Goal: Task Accomplishment & Management: Use online tool/utility

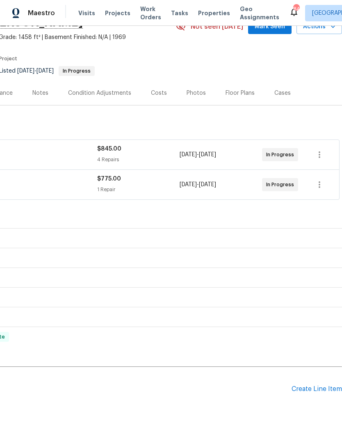
scroll to position [44, 121]
click at [316, 392] on div "Create Line Item" at bounding box center [317, 389] width 50 height 8
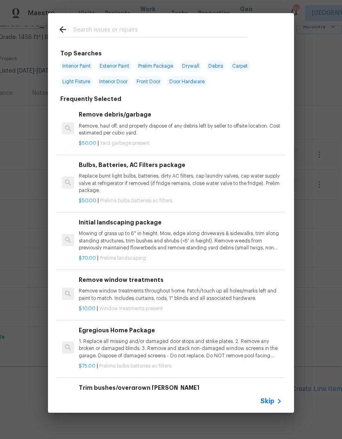
click at [165, 29] on input "text" at bounding box center [160, 31] width 174 height 12
click at [273, 401] on span "Skip" at bounding box center [268, 401] width 14 height 8
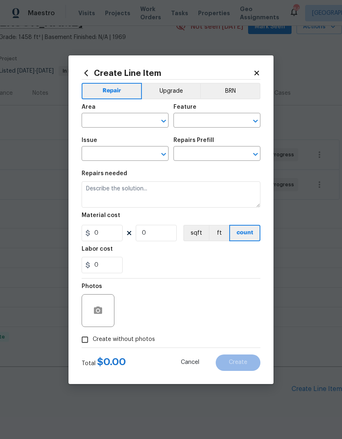
click at [126, 121] on input "text" at bounding box center [114, 121] width 64 height 13
click at [128, 149] on li "Interior Overall" at bounding box center [125, 153] width 87 height 14
type input "Interior Overall"
click at [213, 119] on input "text" at bounding box center [206, 121] width 64 height 13
type input "fo"
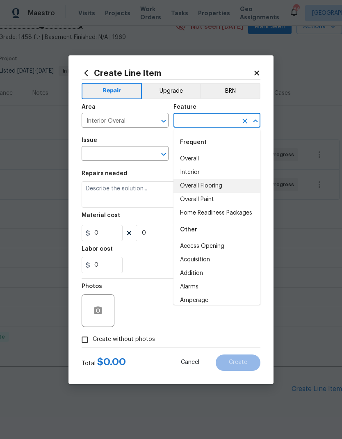
click at [213, 185] on li "Overall Flooring" at bounding box center [217, 186] width 87 height 14
type input "Overall Flooring"
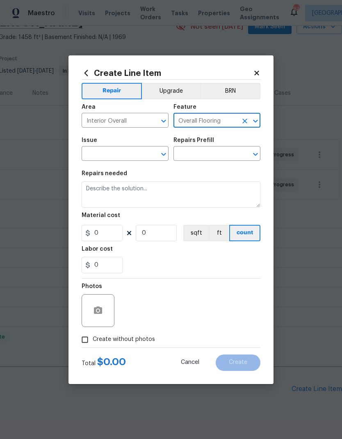
click at [119, 151] on input "text" at bounding box center [114, 154] width 64 height 13
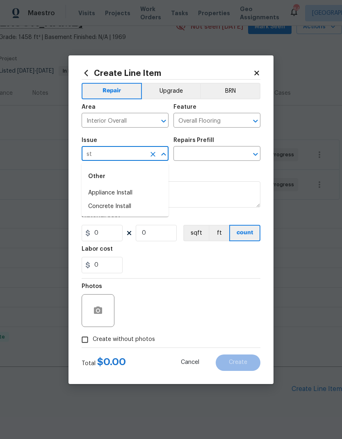
type input "s"
click at [113, 205] on li "Flooring Extras" at bounding box center [125, 207] width 87 height 14
type input "Flooring Extras"
click at [206, 151] on input "text" at bounding box center [206, 154] width 64 height 13
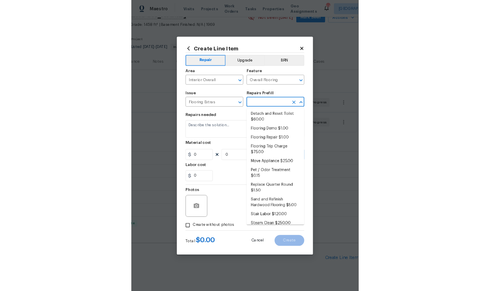
scroll to position [15, 0]
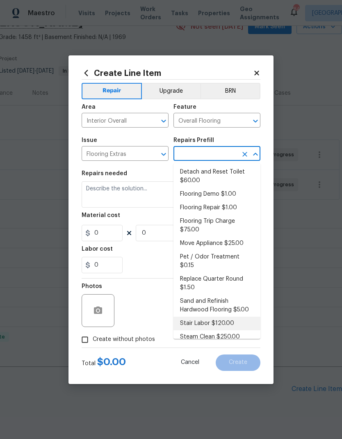
click at [214, 317] on li "Stair Labor $120.00" at bounding box center [217, 324] width 87 height 14
type input "Stair Labor $120.00"
type textarea "Stair Labor"
type input "1"
type input "Stair Labor $120.00"
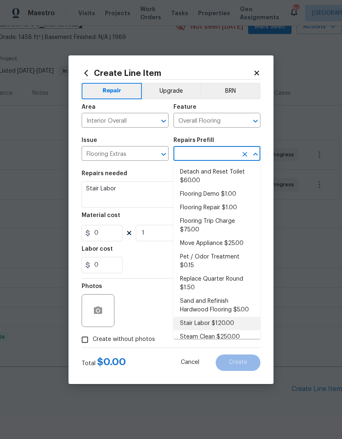
type input "120"
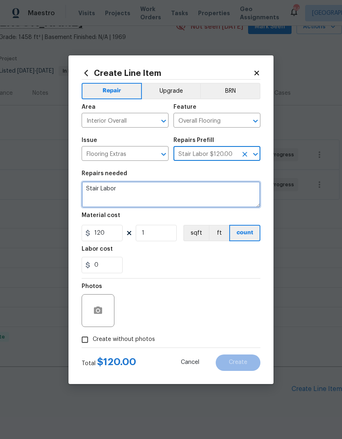
click at [149, 188] on textarea "Stair Labor" at bounding box center [171, 194] width 179 height 26
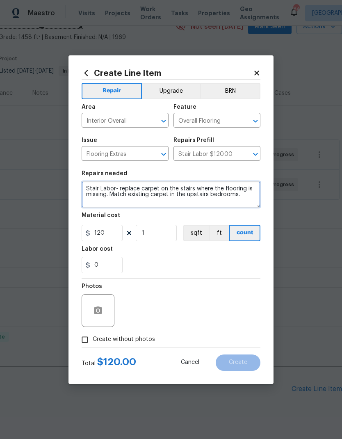
type textarea "Stair Labor- replace carpet on the stairs where the flooring is missing. Match …"
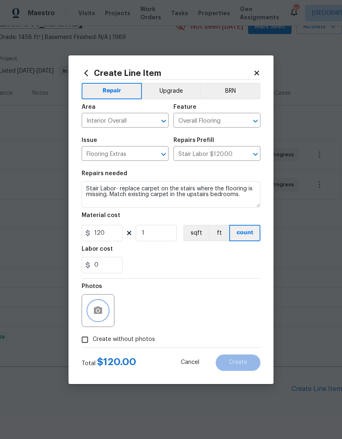
click at [100, 315] on icon "button" at bounding box center [98, 311] width 10 height 10
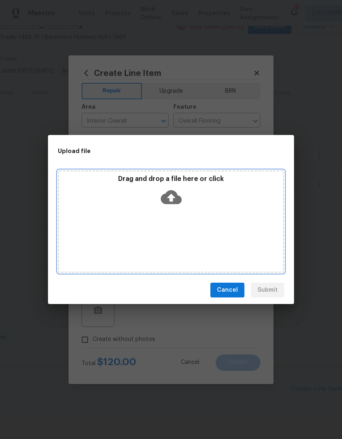
click at [167, 211] on div "Drag and drop a file here or click" at bounding box center [171, 221] width 227 height 103
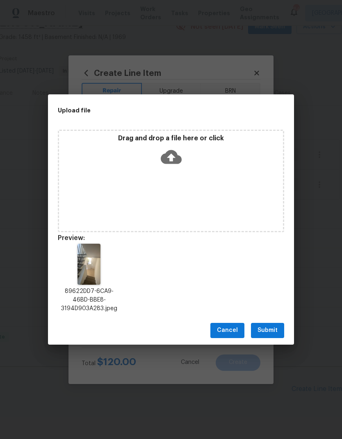
click at [186, 186] on div "Drag and drop a file here or click" at bounding box center [171, 181] width 227 height 103
click at [272, 330] on span "Submit" at bounding box center [268, 330] width 20 height 10
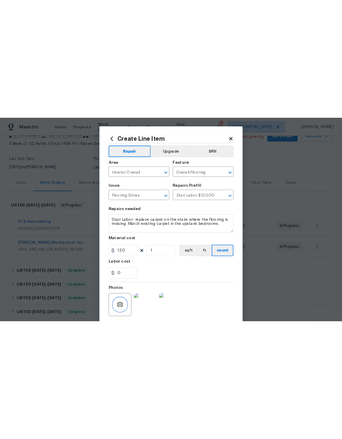
scroll to position [44, 0]
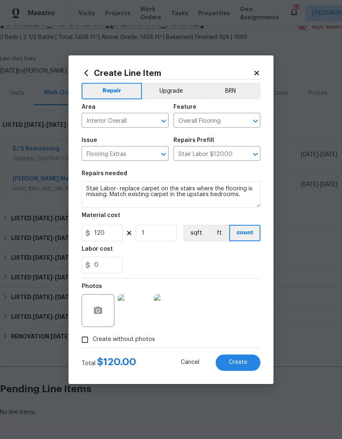
click at [243, 369] on button "Create" at bounding box center [238, 363] width 45 height 16
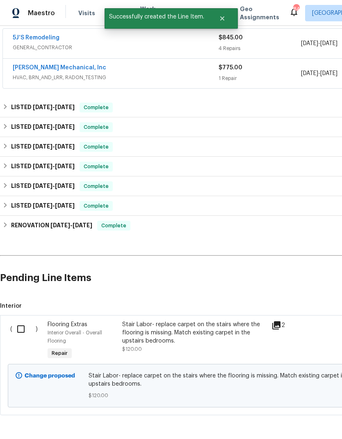
scroll to position [154, 0]
click at [20, 329] on input "checkbox" at bounding box center [23, 329] width 23 height 17
checkbox input "true"
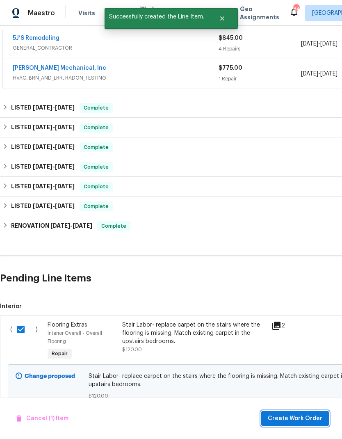
click at [299, 417] on span "Create Work Order" at bounding box center [295, 419] width 55 height 10
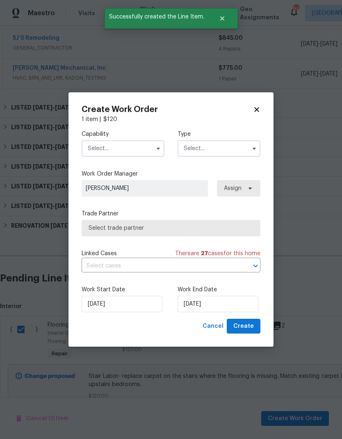
click at [114, 148] on input "text" at bounding box center [123, 148] width 83 height 16
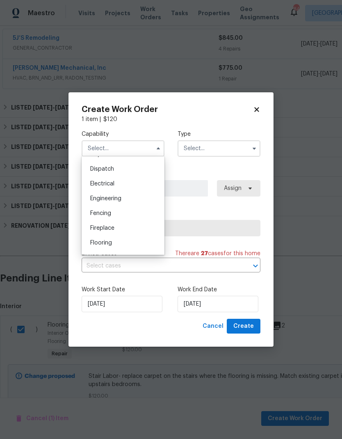
scroll to position [266, 0]
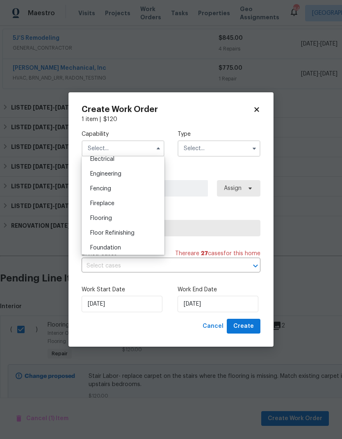
click at [108, 217] on span "Flooring" at bounding box center [101, 218] width 22 height 6
type input "Flooring"
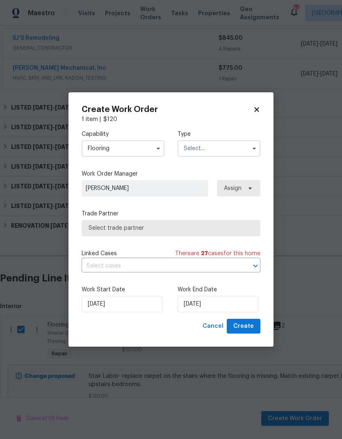
click at [227, 145] on input "text" at bounding box center [219, 148] width 83 height 16
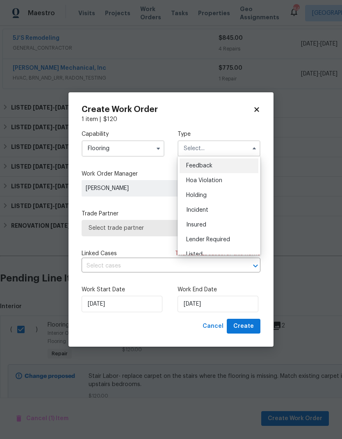
click at [214, 254] on div "Listed" at bounding box center [219, 254] width 79 height 15
type input "Listed"
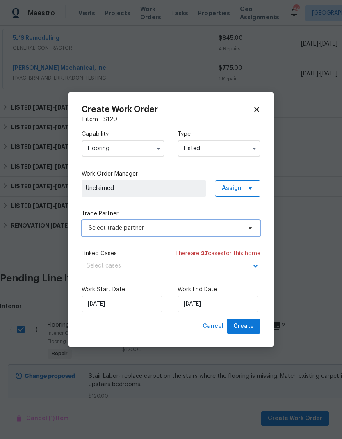
click at [186, 224] on span "Select trade partner" at bounding box center [165, 228] width 153 height 8
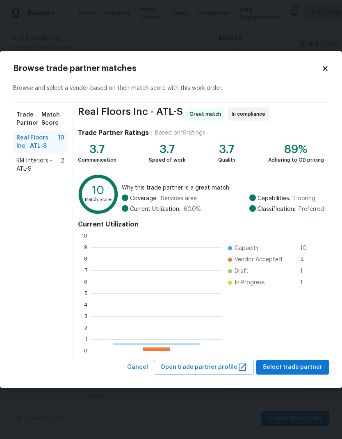
scroll to position [115, 130]
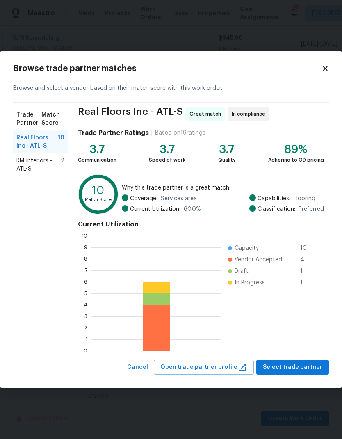
click at [33, 168] on span "RM Interiors - ATL-S" at bounding box center [38, 165] width 44 height 16
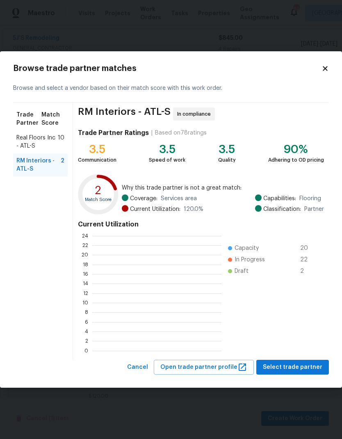
scroll to position [115, 129]
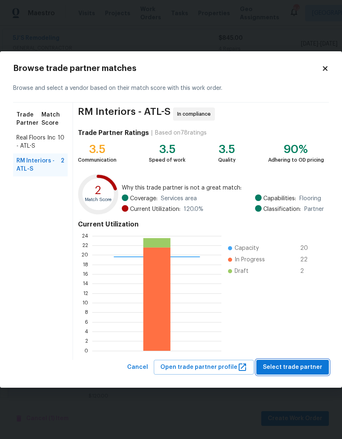
click at [296, 365] on span "Select trade partner" at bounding box center [293, 367] width 60 height 10
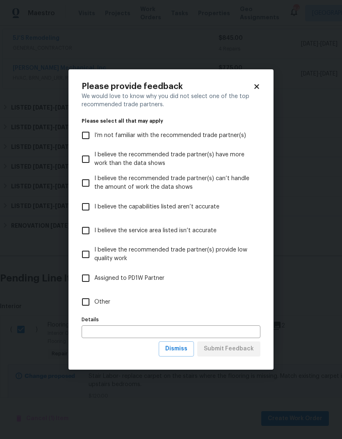
click at [112, 300] on label "Other" at bounding box center [165, 302] width 177 height 24
click at [94, 300] on input "Other" at bounding box center [85, 301] width 17 height 17
checkbox input "true"
click at [241, 349] on span "Submit Feedback" at bounding box center [229, 349] width 50 height 10
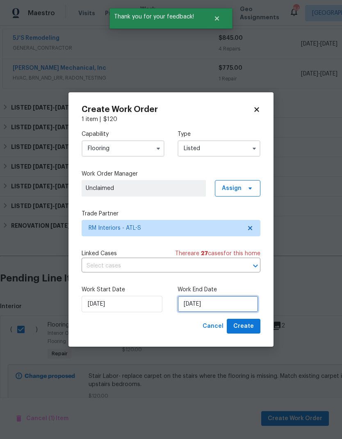
click at [238, 305] on input "[DATE]" at bounding box center [218, 304] width 81 height 16
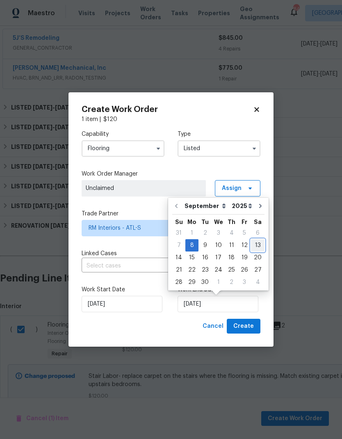
click at [256, 247] on div "13" at bounding box center [258, 245] width 14 height 11
type input "[DATE]"
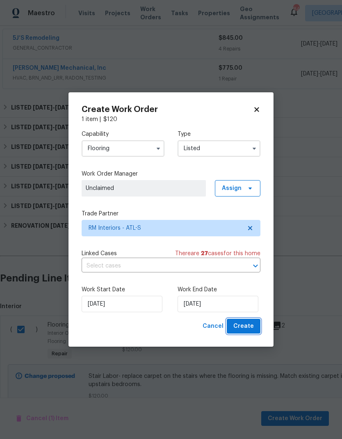
click at [244, 325] on span "Create" at bounding box center [244, 326] width 21 height 10
checkbox input "false"
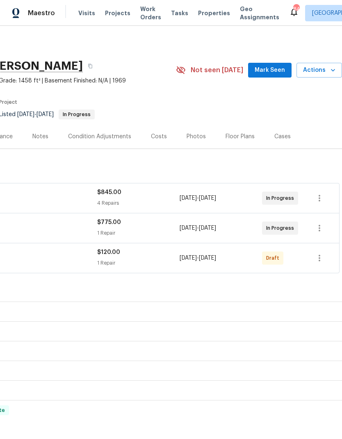
scroll to position [0, 121]
click at [271, 73] on span "Mark Seen" at bounding box center [270, 70] width 30 height 10
